Goal: Task Accomplishment & Management: Manage account settings

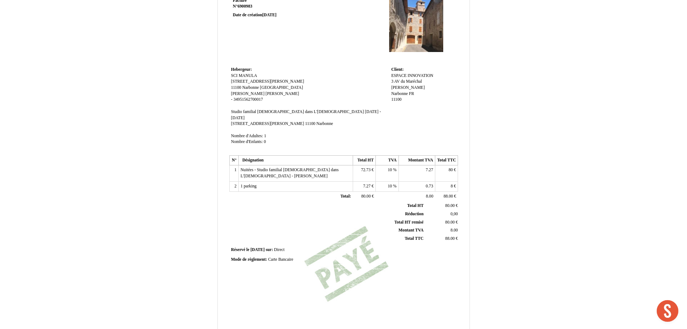
scroll to position [256, 0]
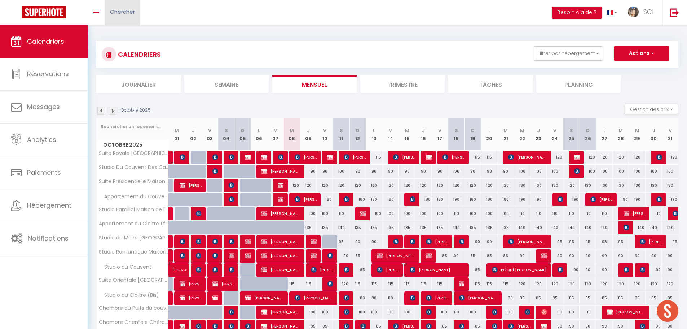
scroll to position [256, 0]
click at [129, 17] on link "Chercher" at bounding box center [123, 12] width 36 height 25
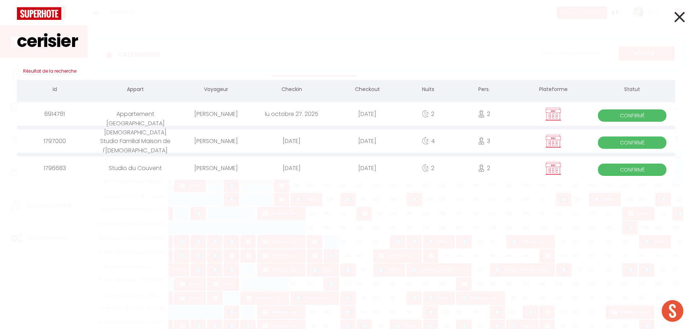
type input "cerisier"
click at [136, 115] on div "Appartement Maison de L'Église" at bounding box center [135, 113] width 85 height 23
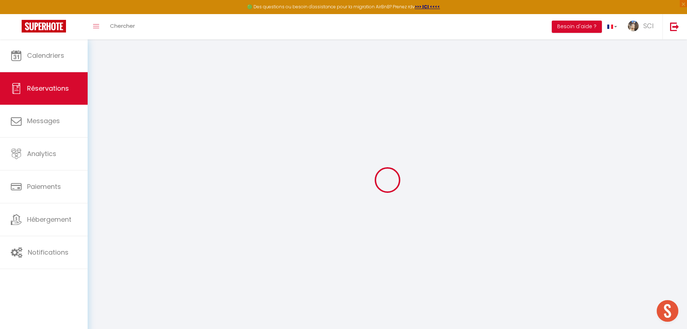
select select
checkbox input "false"
select select
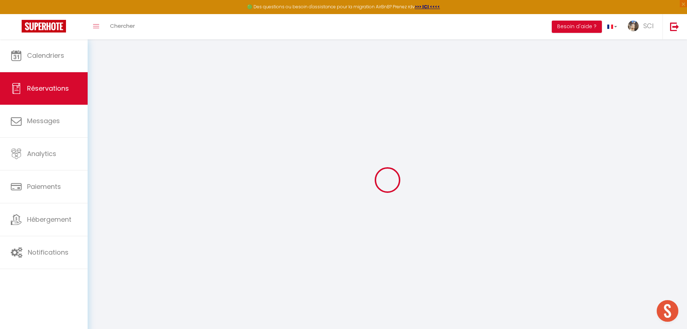
checkbox input "false"
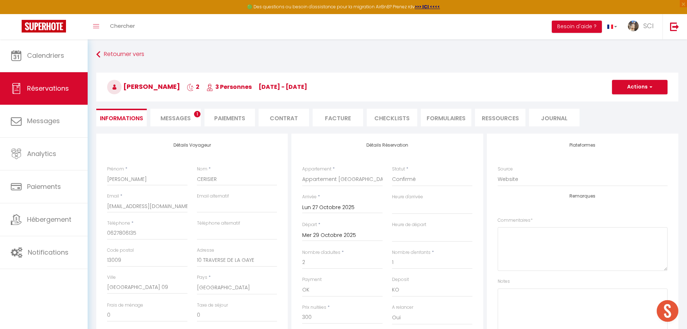
select select
checkbox input "false"
select select
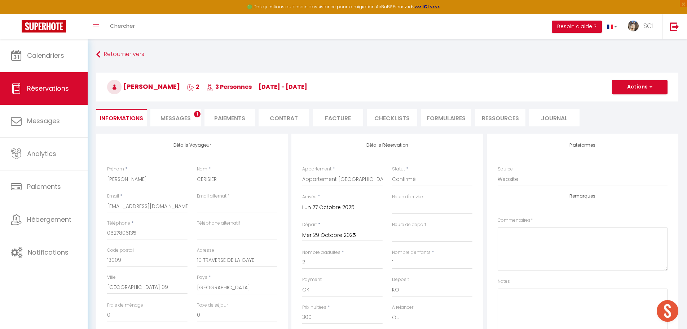
scroll to position [36, 0]
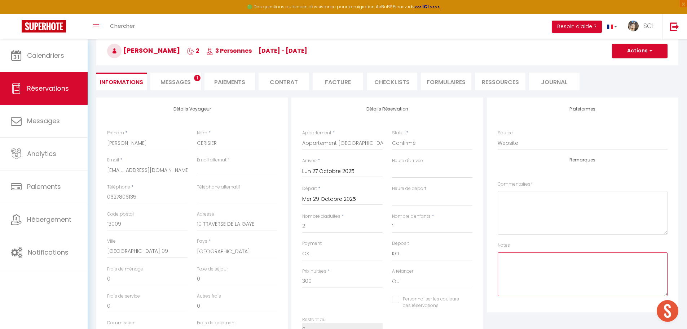
click at [521, 265] on textarea at bounding box center [583, 274] width 170 height 44
click at [173, 82] on span "Messages" at bounding box center [175, 82] width 30 height 8
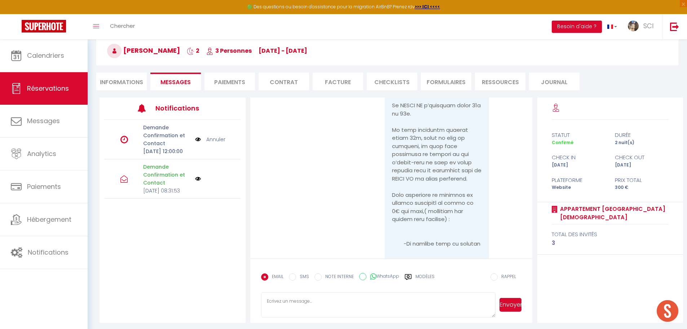
scroll to position [1076, 0]
click at [128, 81] on li "Informations" at bounding box center [121, 81] width 50 height 18
select select
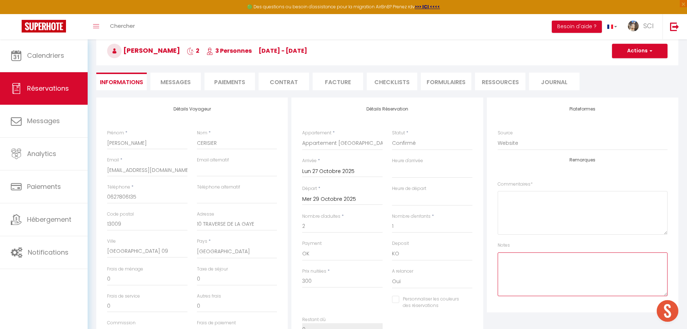
click at [519, 258] on textarea at bounding box center [583, 274] width 170 height 44
select select
checkbox input "false"
select select
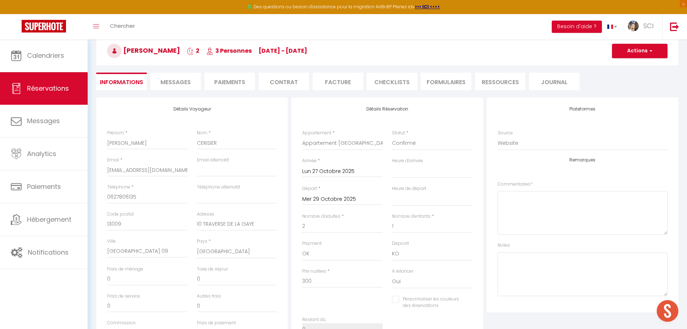
select select
checkbox input "false"
click at [515, 264] on textarea at bounding box center [583, 274] width 170 height 44
select select
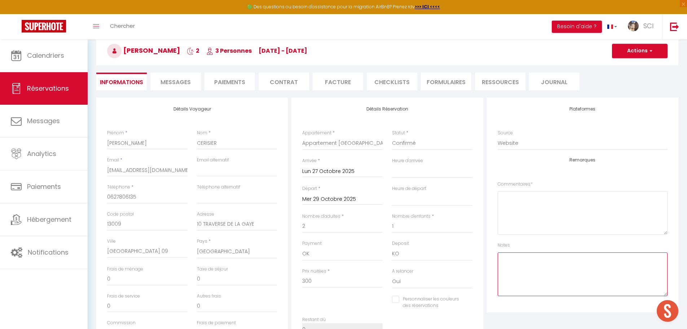
checkbox input "false"
select select
checkbox input "false"
click at [523, 263] on textarea at bounding box center [583, 274] width 170 height 44
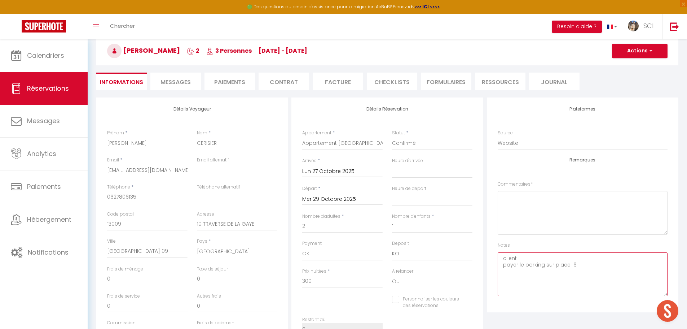
type textarea "client payer le parking sur place 16€"
select select
checkbox input "false"
select select
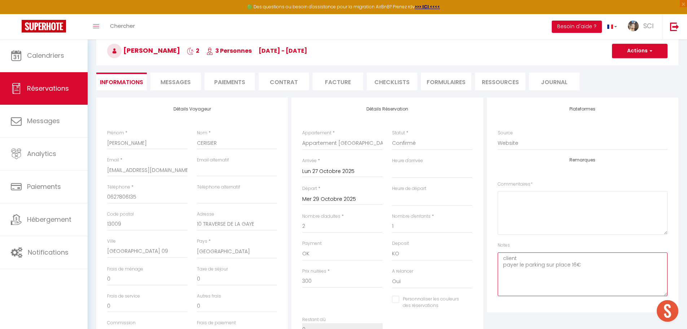
select select
checkbox input "false"
type textarea "client payer le parking sur place 16€"
click at [650, 52] on span "button" at bounding box center [650, 51] width 4 height 6
click at [619, 64] on link "Enregistrer" at bounding box center [632, 66] width 57 height 9
